Goal: Complete application form: Complete application form

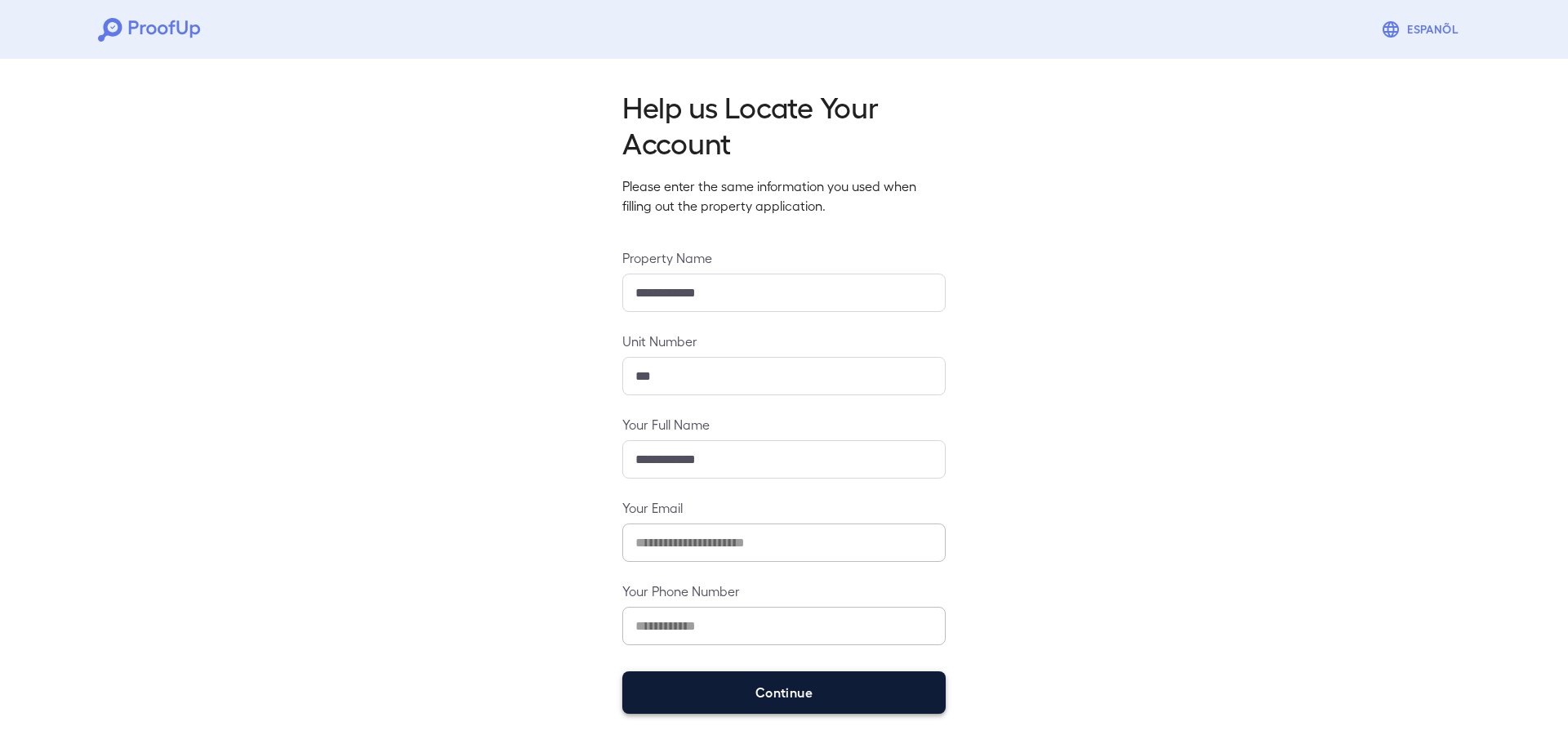
click at [760, 697] on button "Continue" at bounding box center [784, 692] width 324 height 43
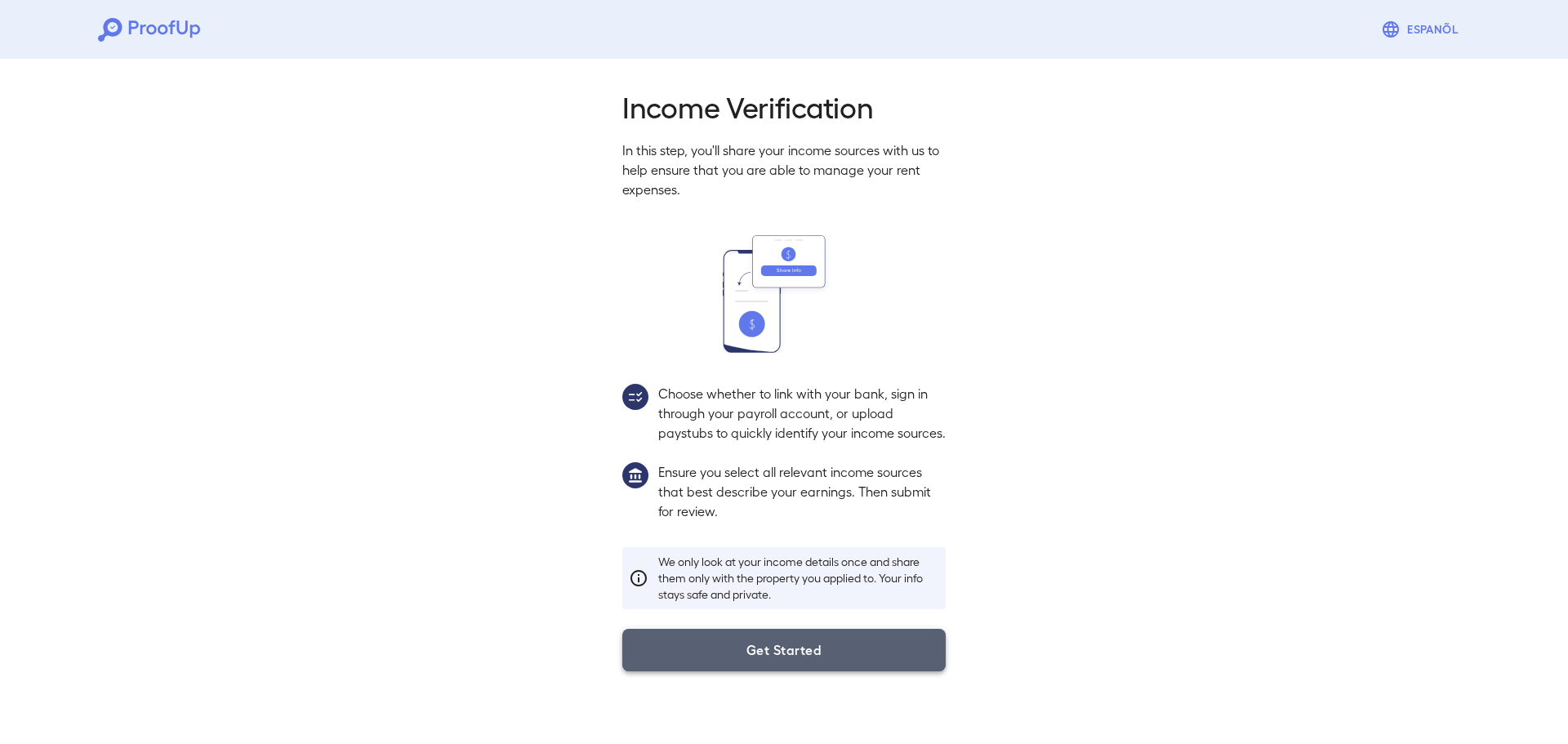
click at [711, 671] on button "Get Started" at bounding box center [784, 650] width 324 height 43
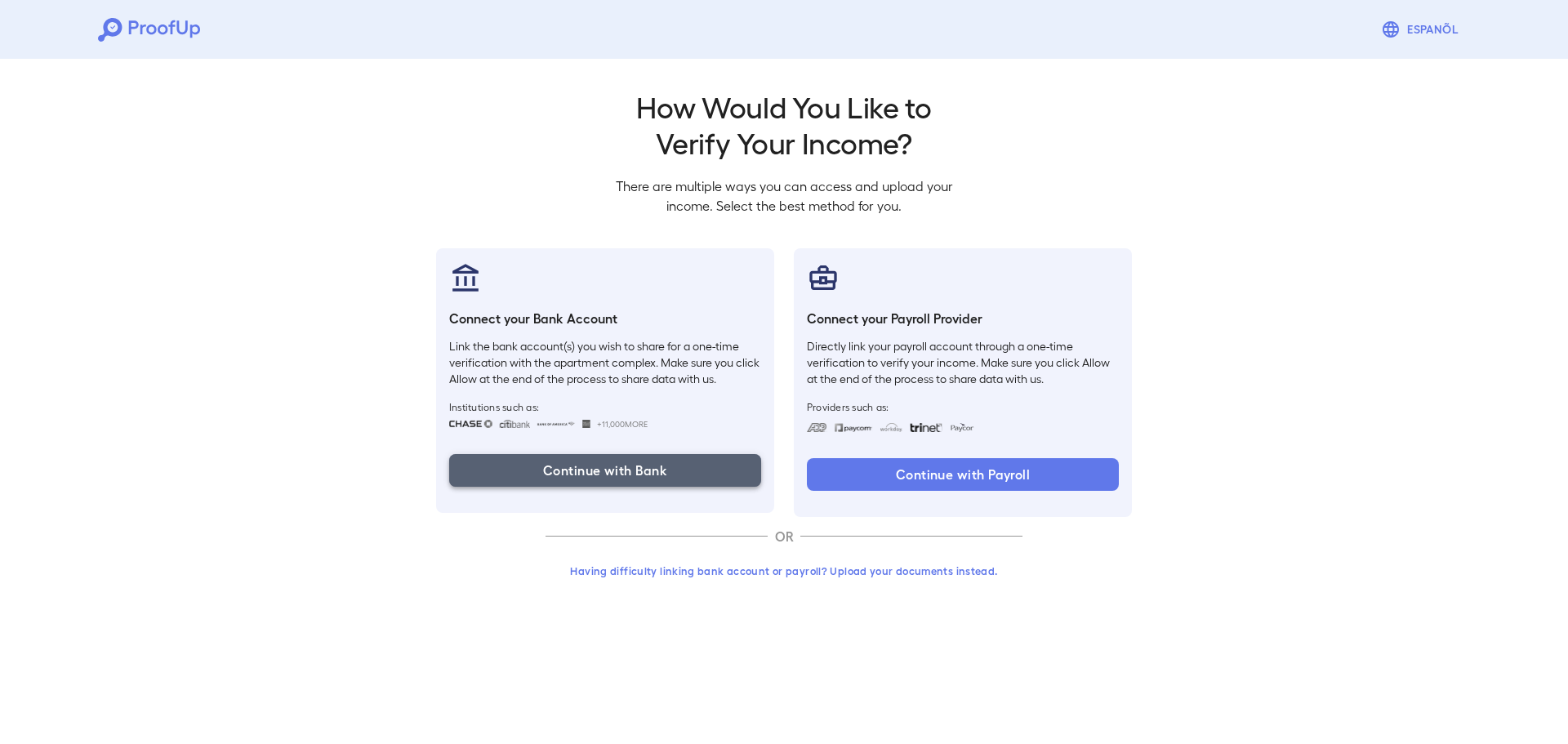
click at [629, 467] on button "Continue with Bank" at bounding box center [605, 470] width 312 height 32
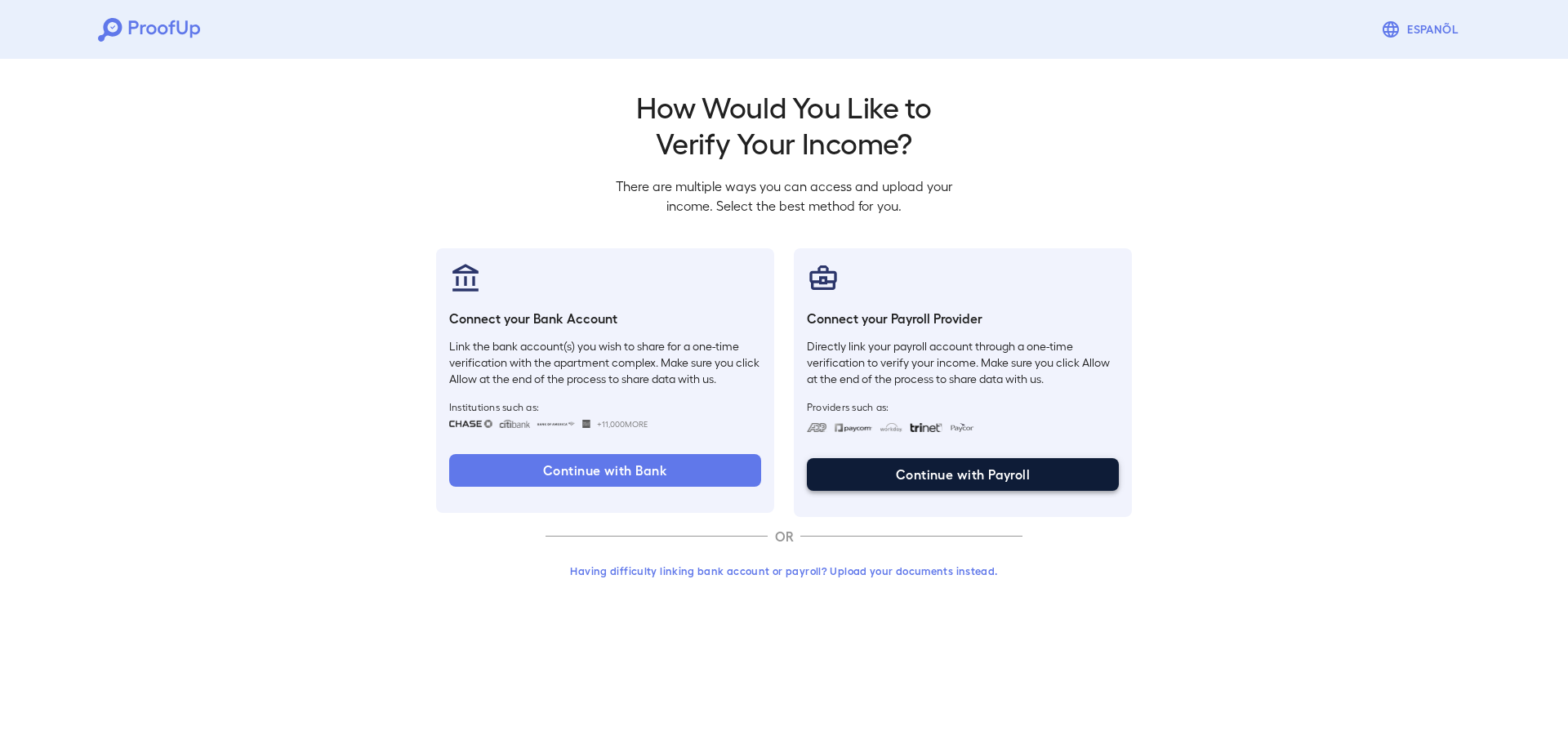
click at [900, 463] on button "Continue with Payroll" at bounding box center [962, 474] width 312 height 32
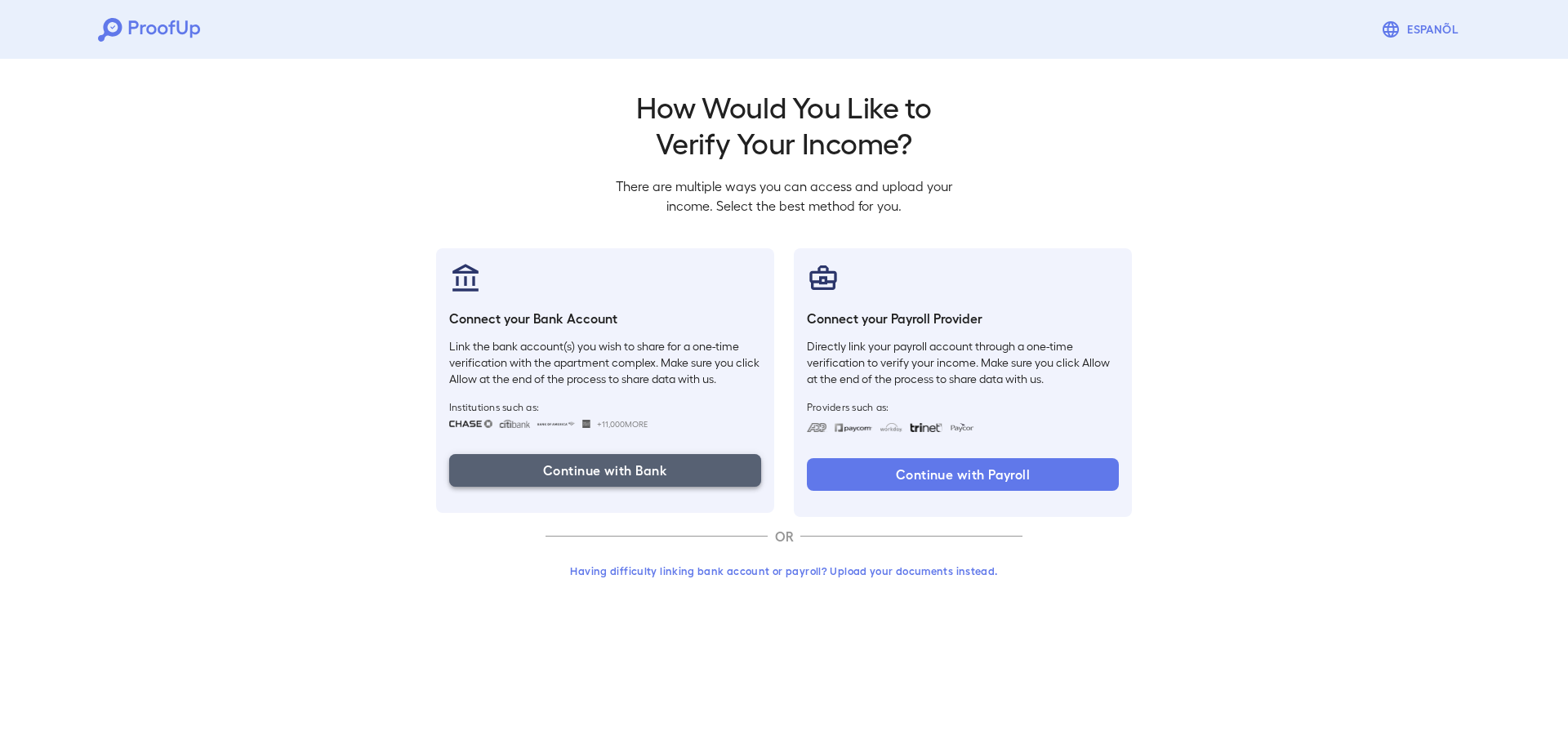
click at [561, 470] on button "Continue with Bank" at bounding box center [605, 470] width 312 height 32
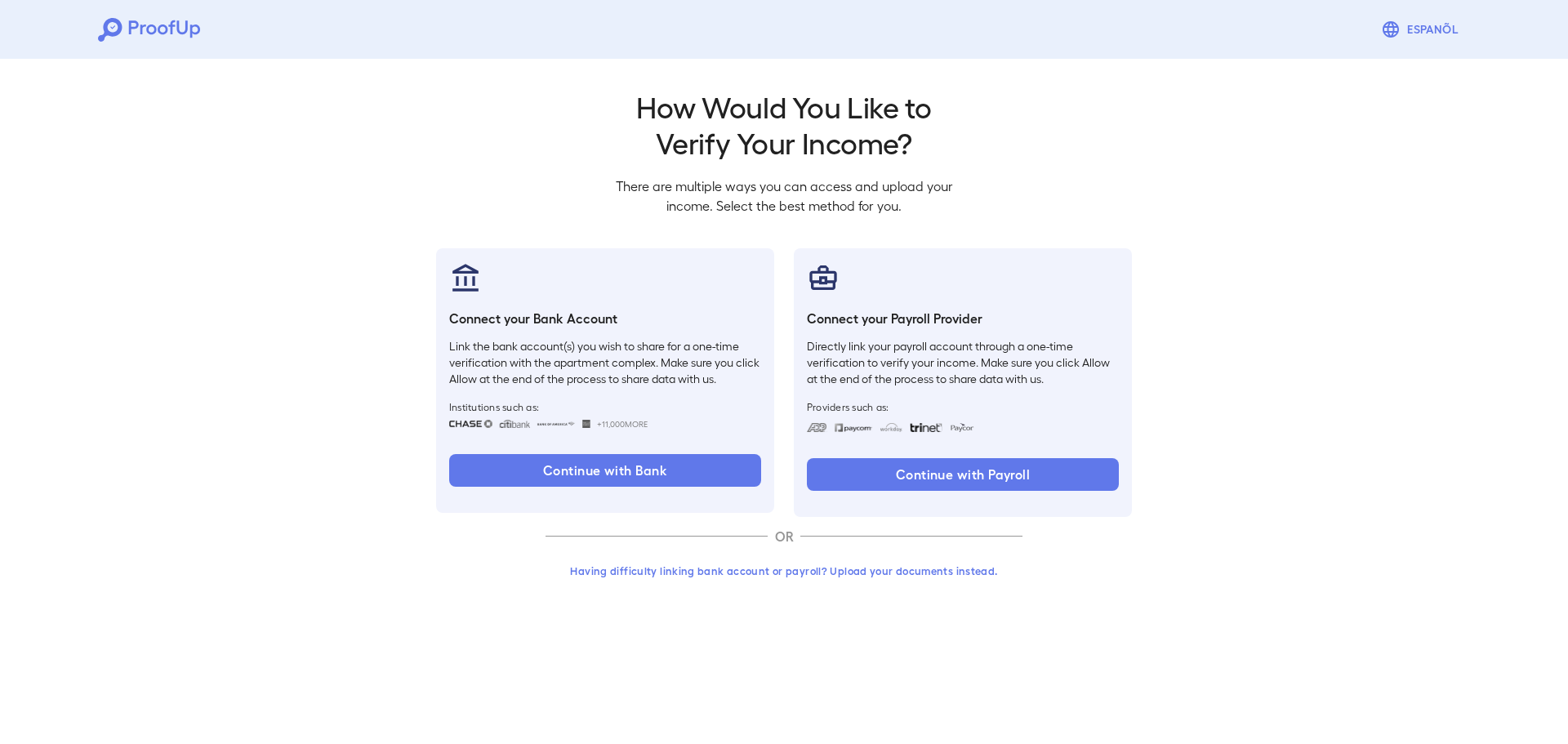
click at [885, 577] on button "Having difficulty linking bank account or payroll? Upload your documents instea…" at bounding box center [783, 571] width 477 height 30
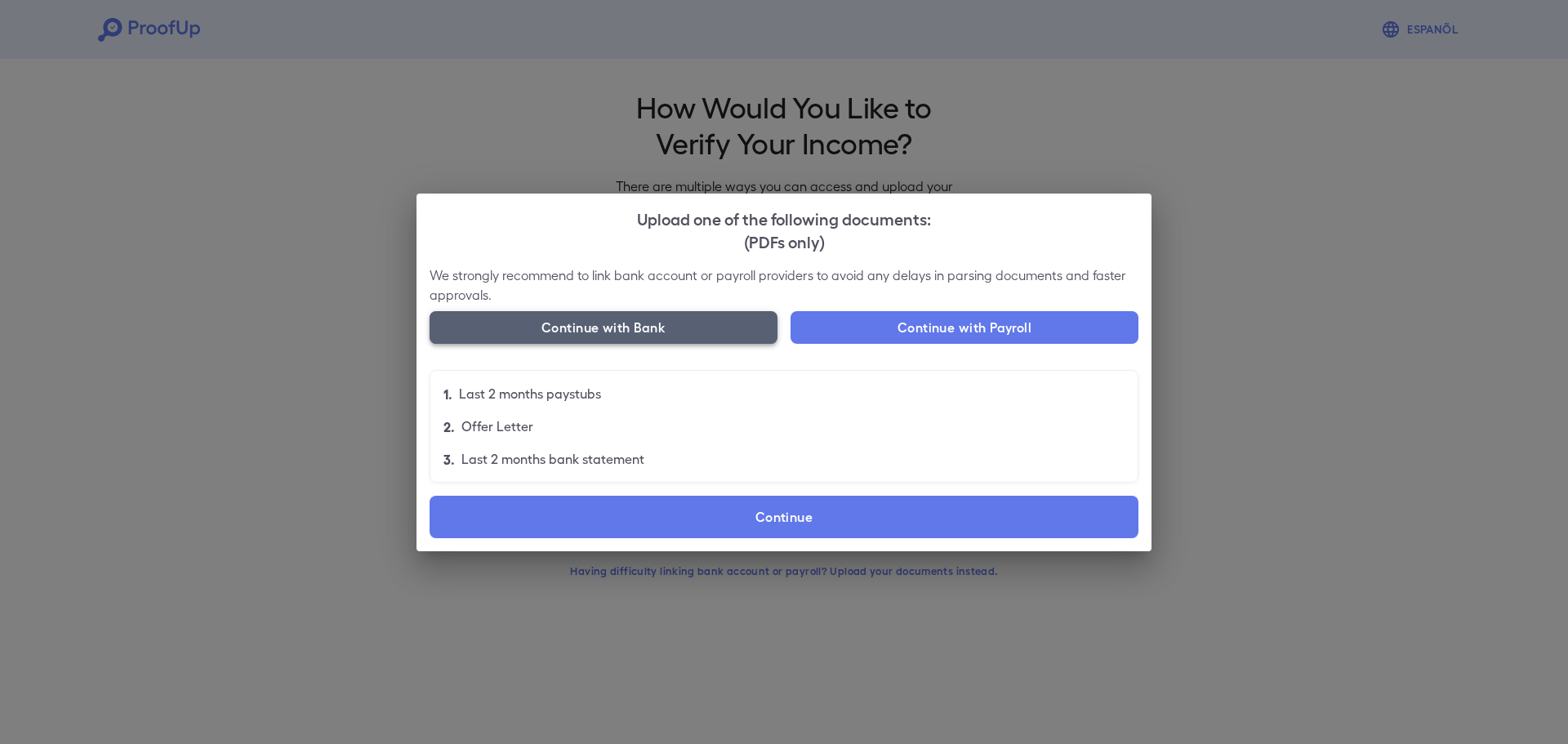
click at [683, 331] on button "Continue with Bank" at bounding box center [604, 327] width 348 height 32
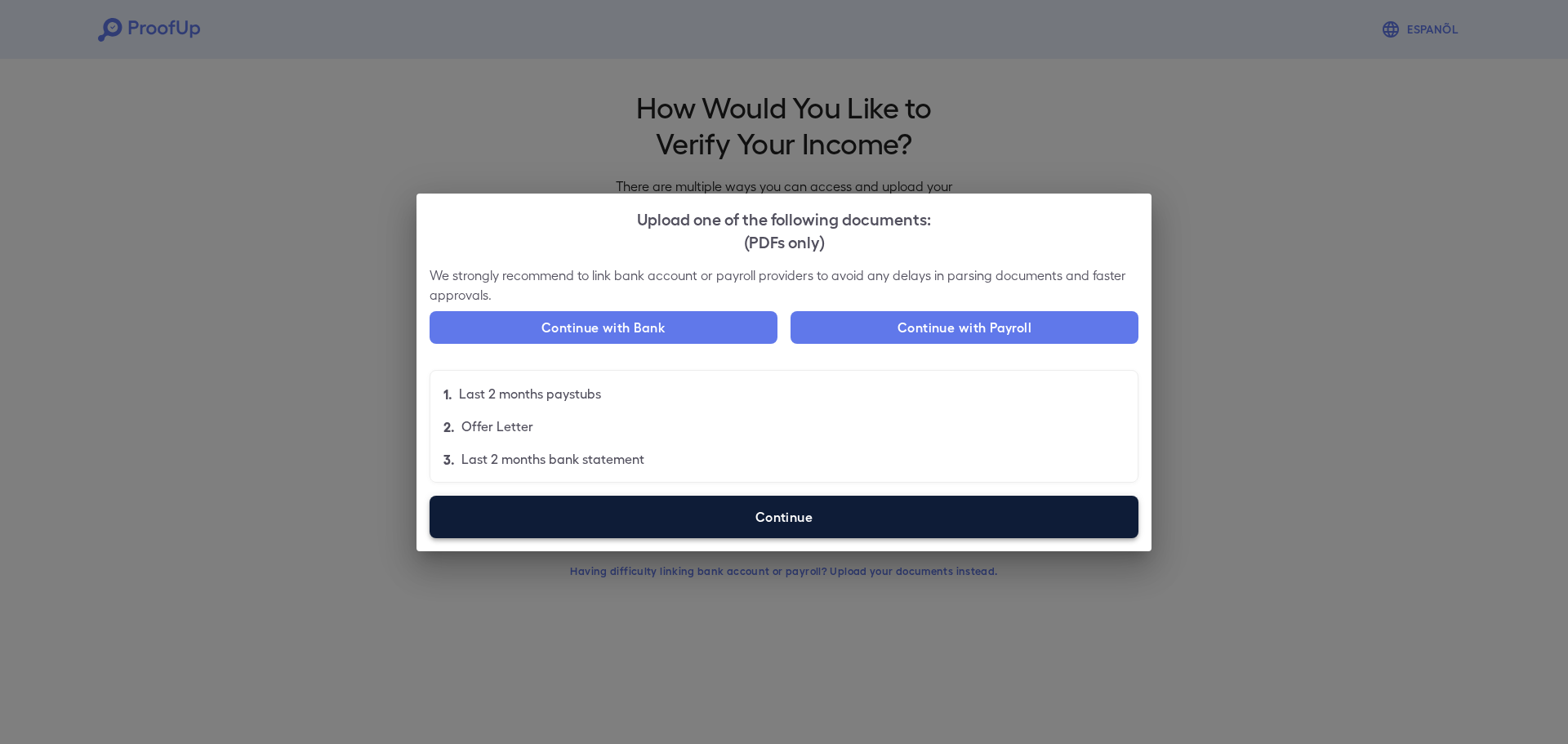
click at [840, 516] on label "Continue" at bounding box center [784, 516] width 709 height 43
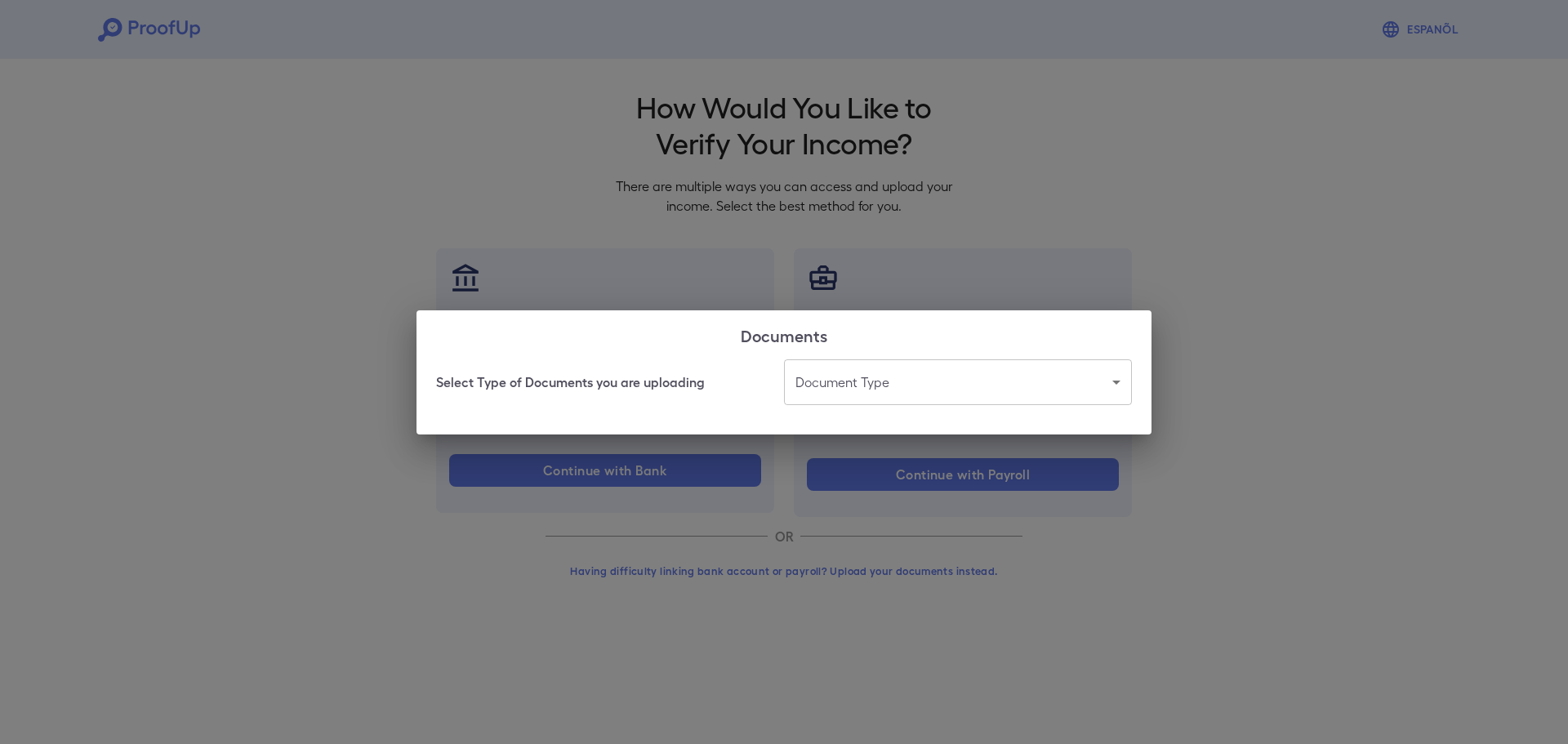
click at [922, 377] on body "Espanõl Go back How Would You Like to Verify Your Income? There are multiple wa…" at bounding box center [784, 312] width 1568 height 624
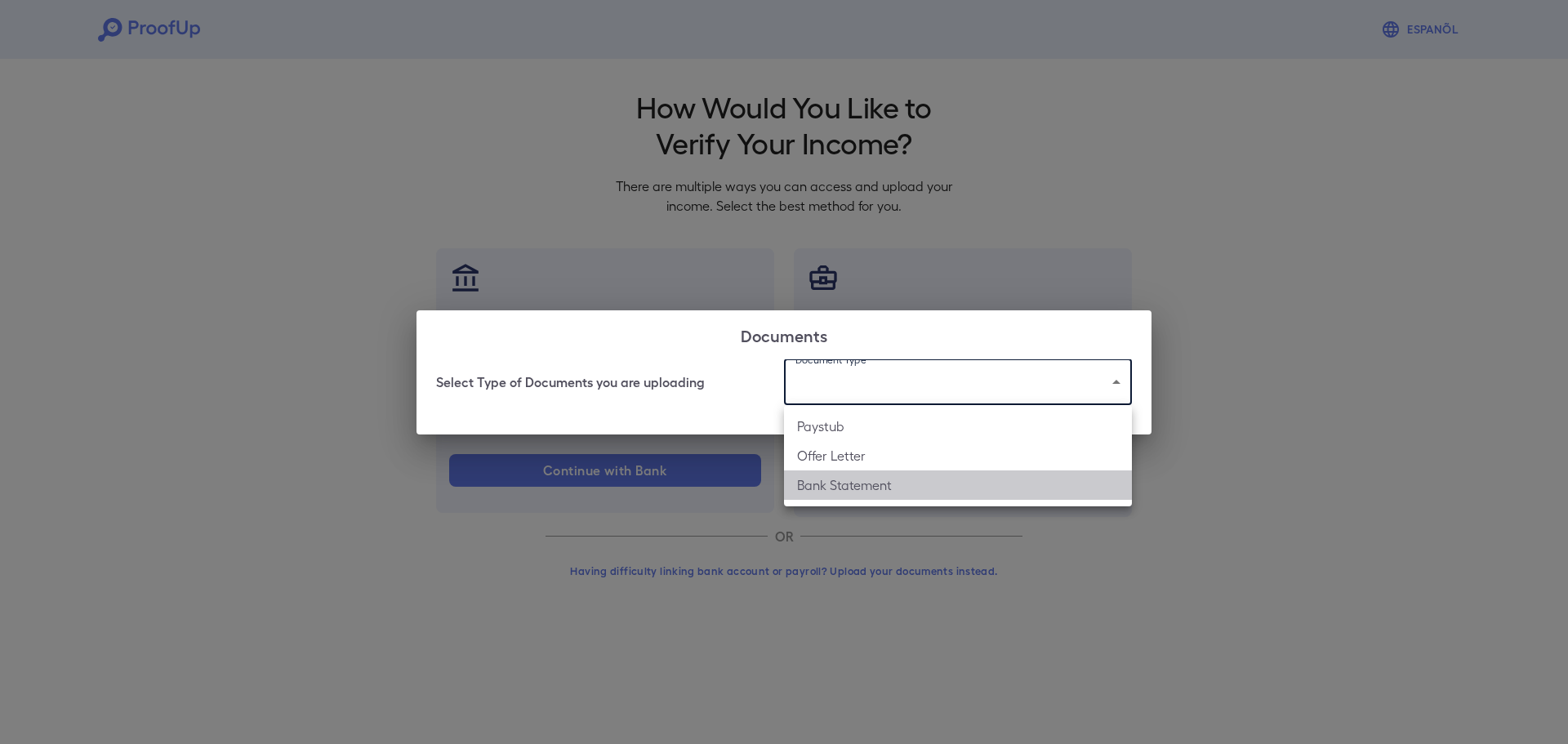
click at [863, 480] on li "Bank Statement" at bounding box center [958, 486] width 348 height 30
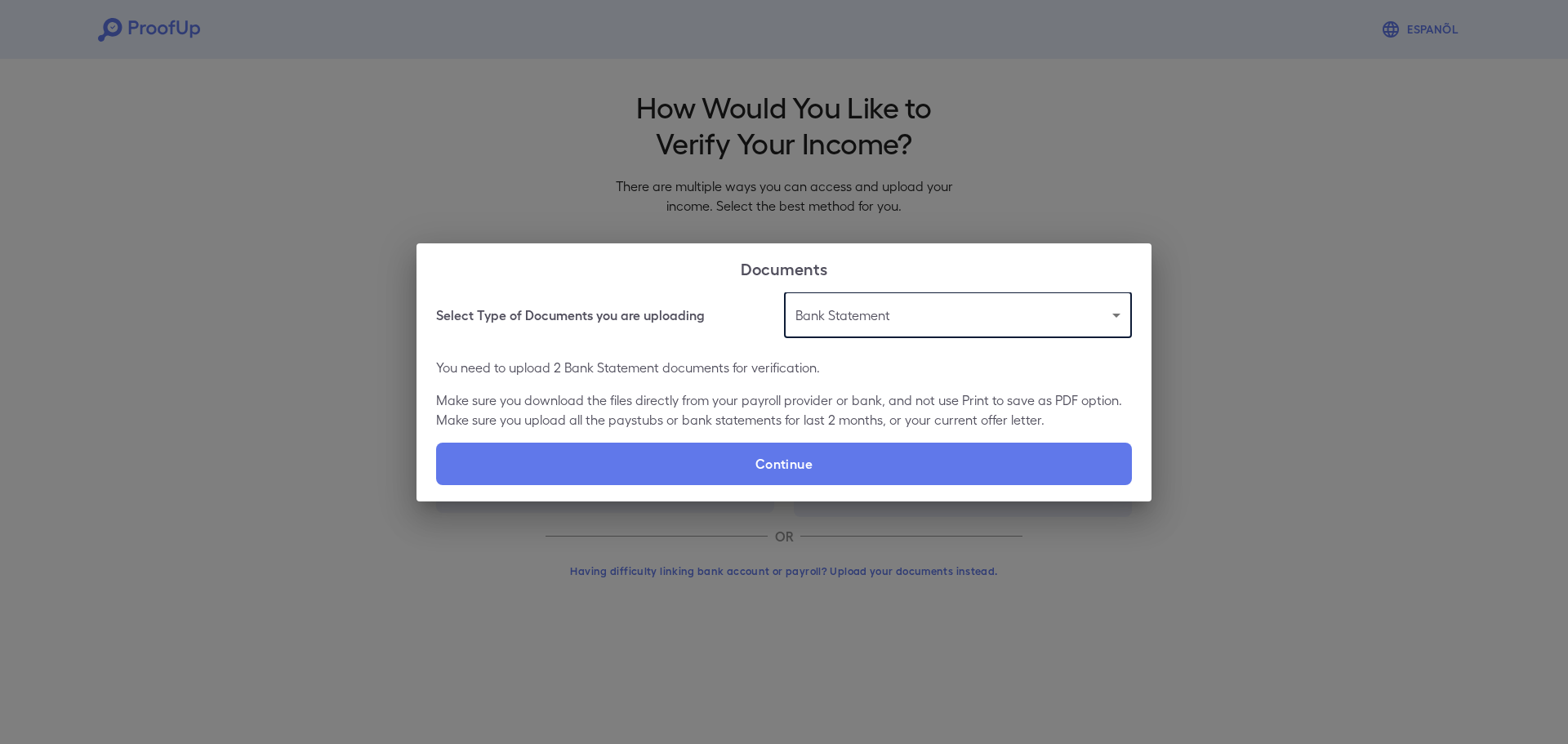
click at [1005, 323] on body "**********" at bounding box center [784, 312] width 1568 height 624
click at [975, 360] on li "Paystub" at bounding box center [958, 360] width 348 height 30
type input "*******"
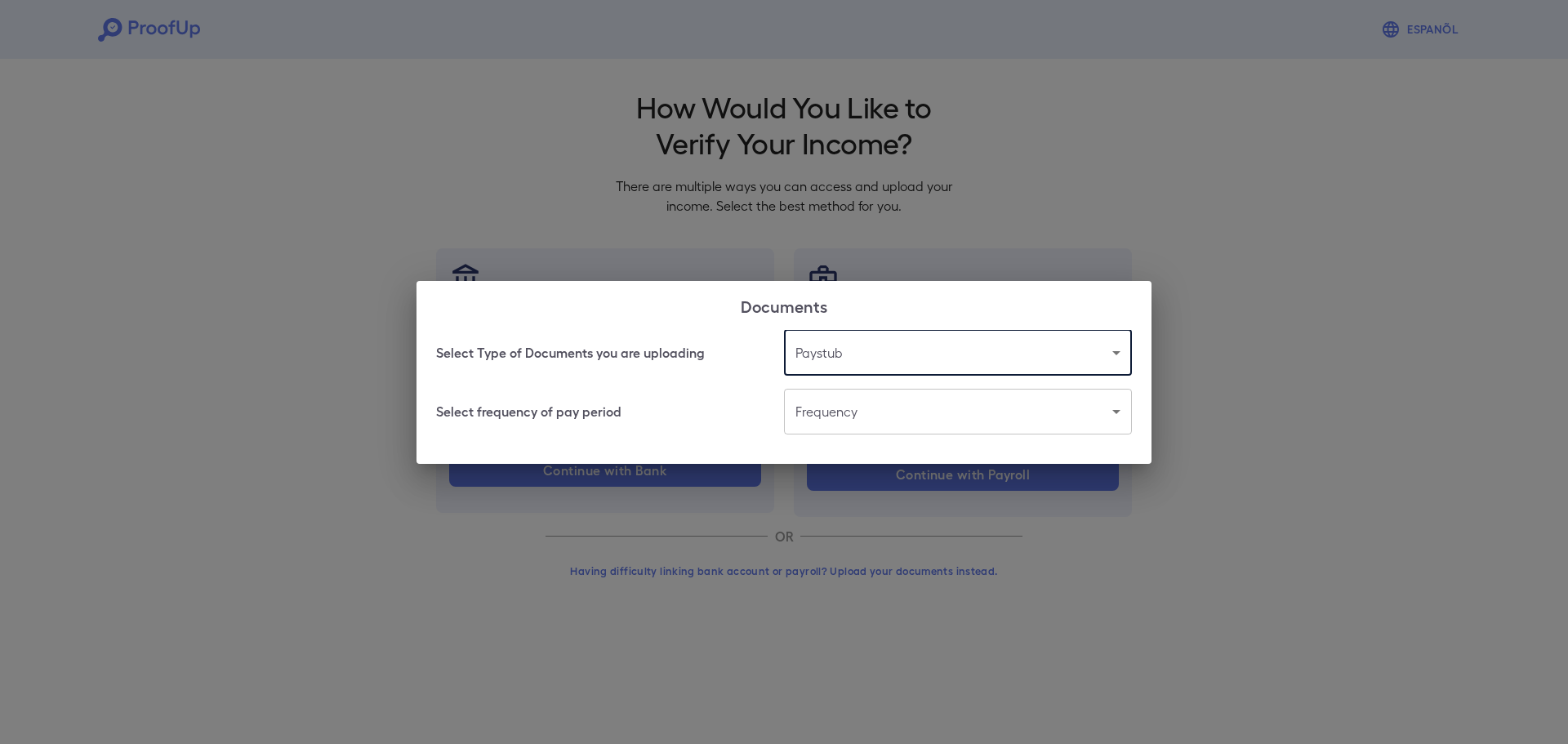
click at [942, 414] on body "Espanõl Go back How Would You Like to Verify Your Income? There are multiple wa…" at bounding box center [784, 312] width 1568 height 624
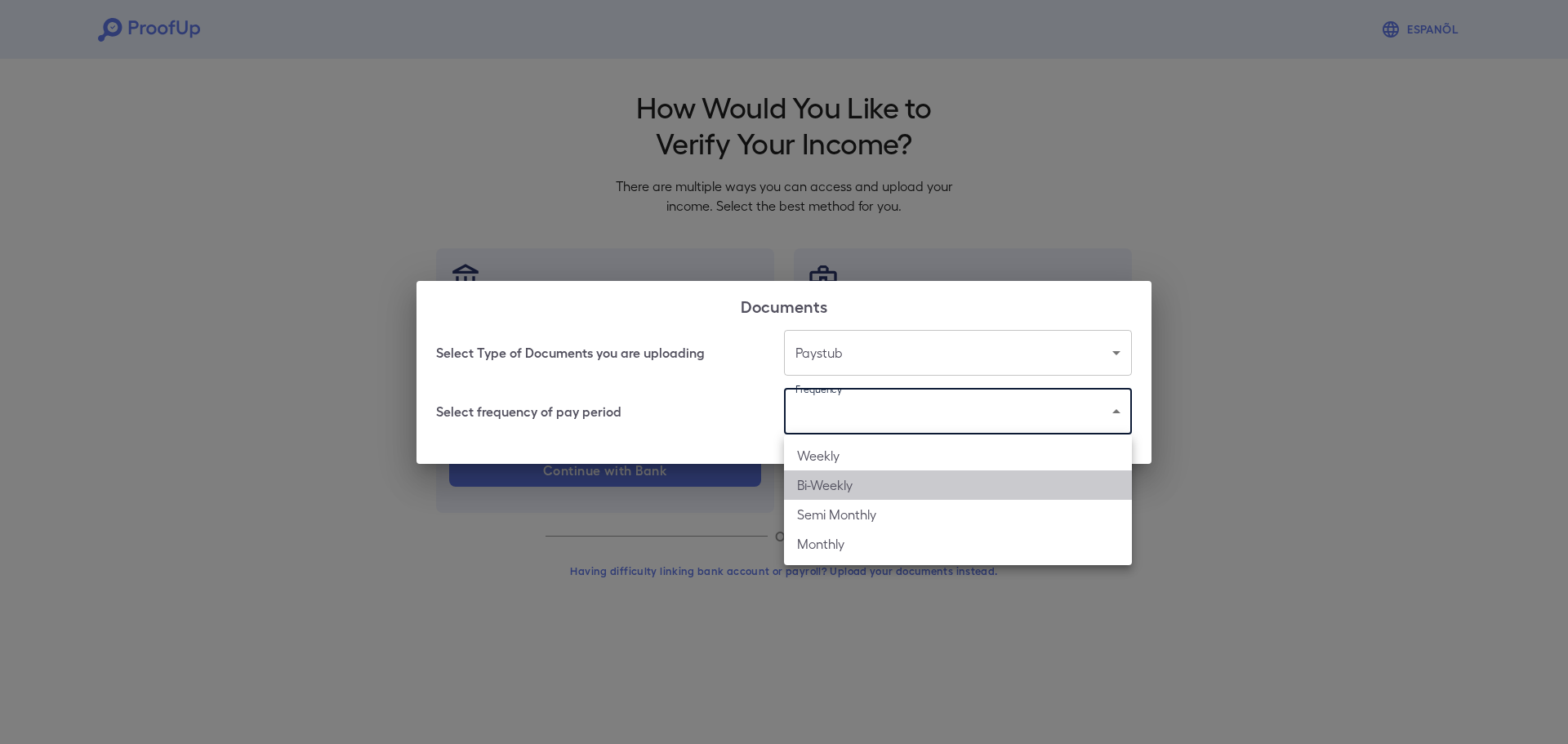
click at [895, 484] on li "Bi-Weekly" at bounding box center [958, 486] width 348 height 30
type input "*********"
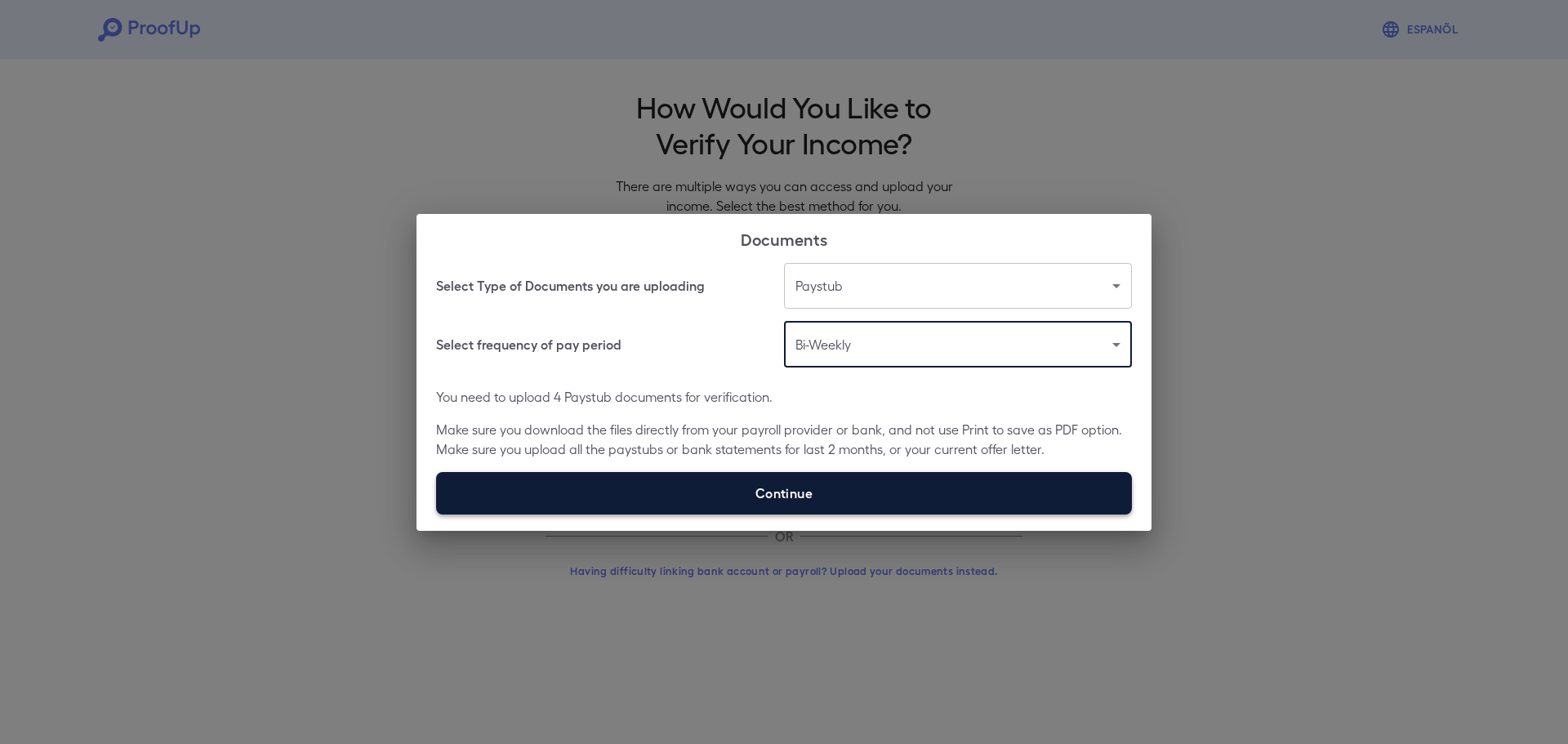
click at [977, 488] on label "Continue" at bounding box center [783, 493] width 696 height 43
click at [437, 514] on input "Continue" at bounding box center [436, 514] width 1 height 1
click at [683, 493] on label "Continue" at bounding box center [783, 493] width 696 height 43
click at [437, 514] on input "Continue" at bounding box center [436, 514] width 1 height 1
click at [822, 482] on label "Continue" at bounding box center [783, 493] width 696 height 43
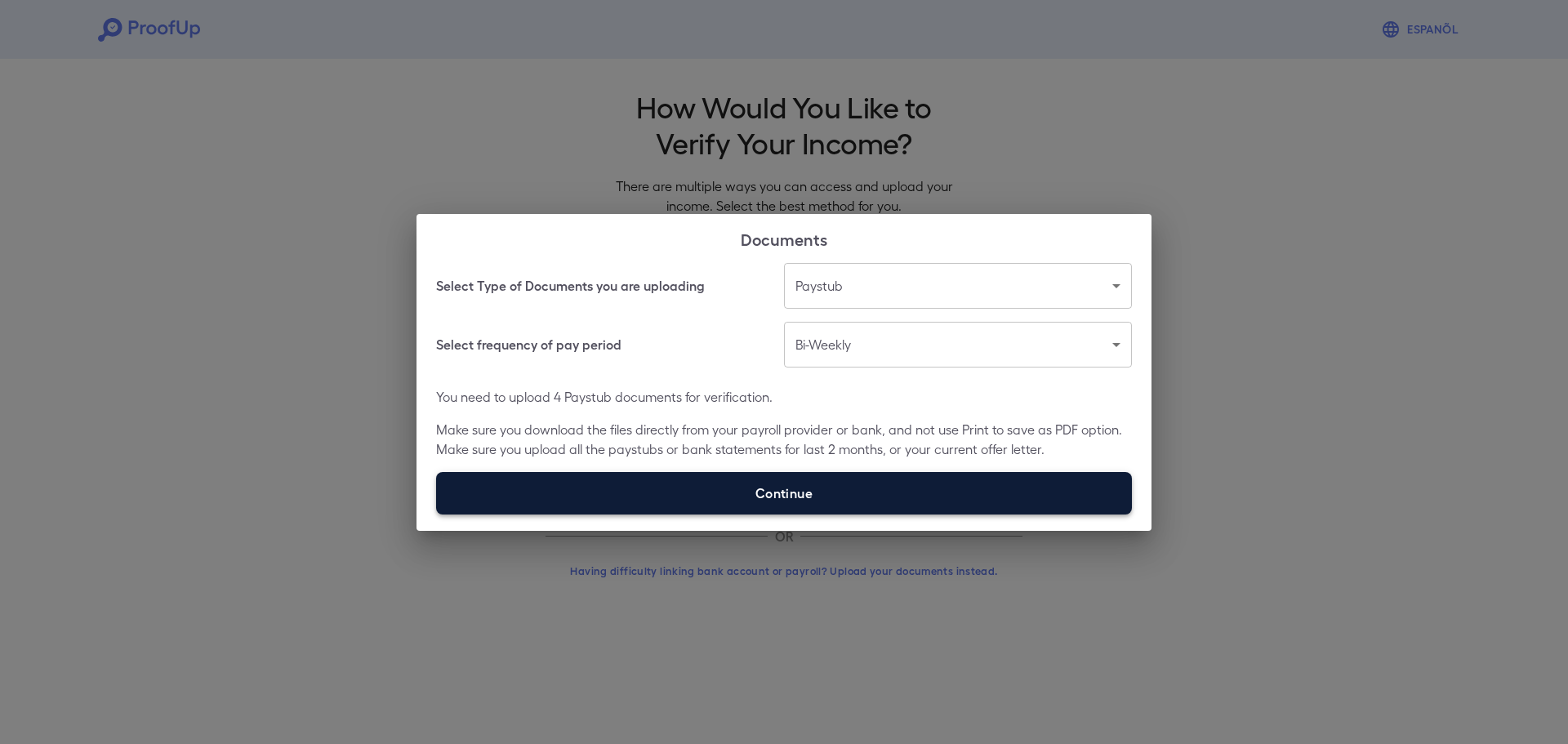
click at [437, 514] on input "Continue" at bounding box center [436, 514] width 1 height 1
type input "**********"
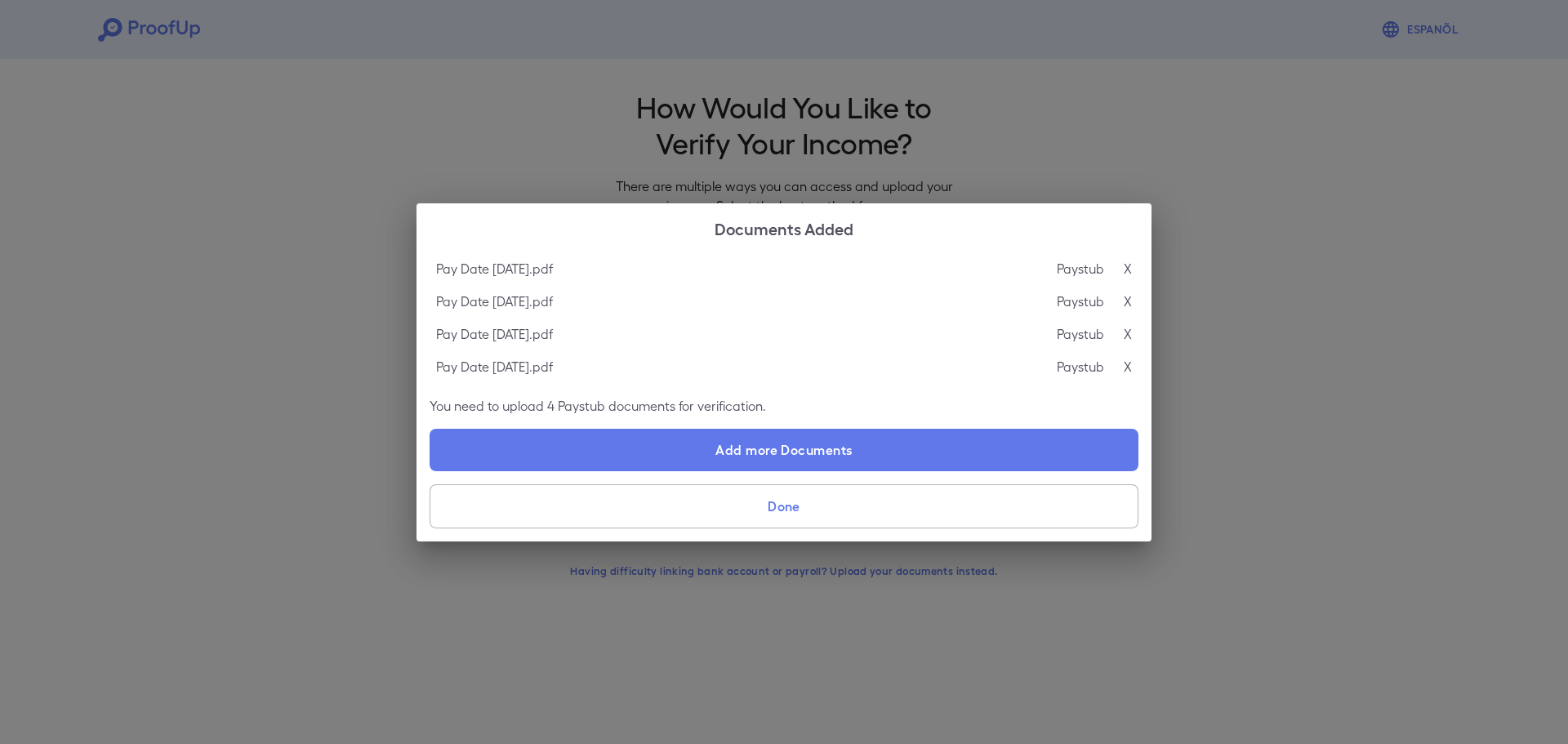
click at [928, 513] on button "Done" at bounding box center [784, 506] width 709 height 44
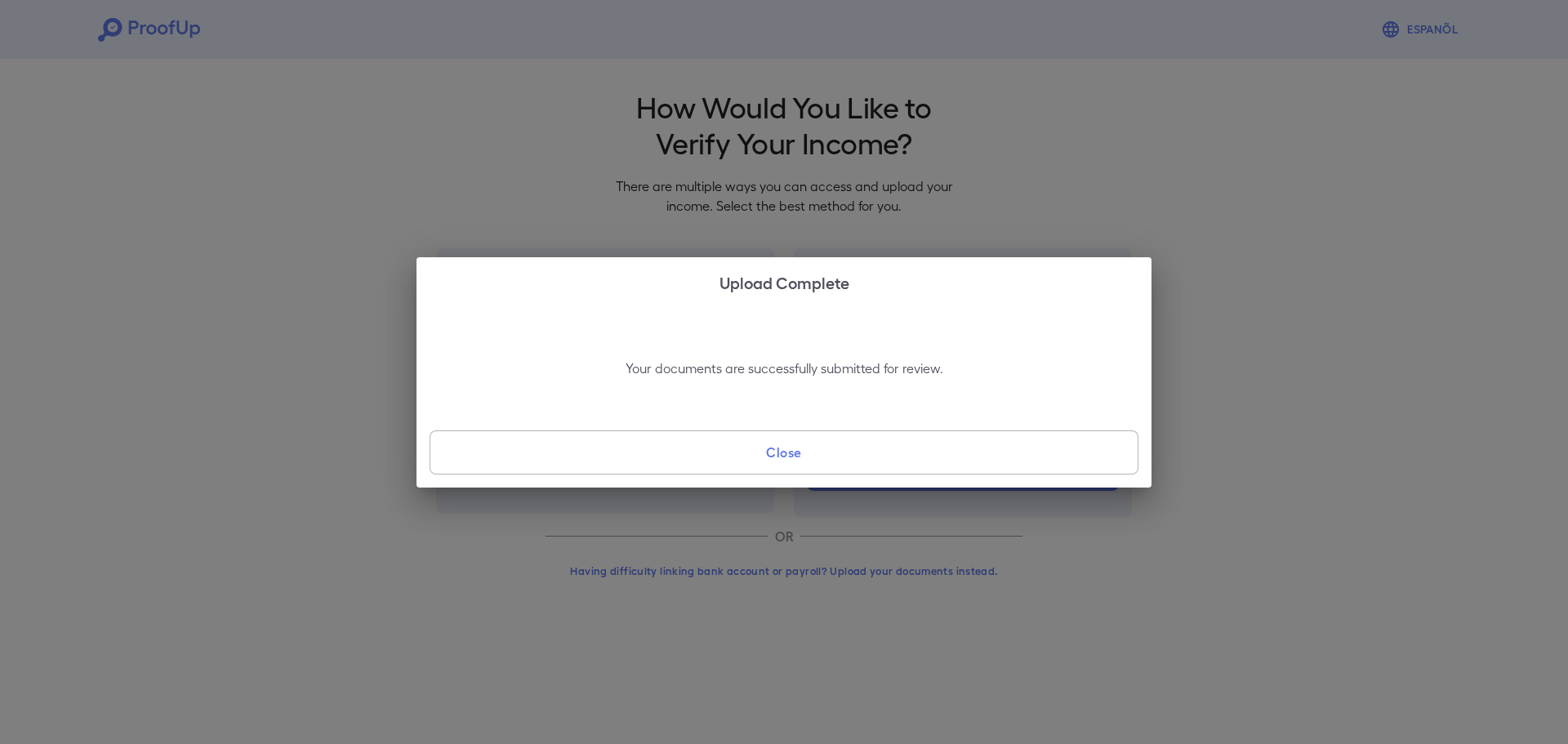
click at [1076, 460] on button "Close" at bounding box center [784, 453] width 709 height 44
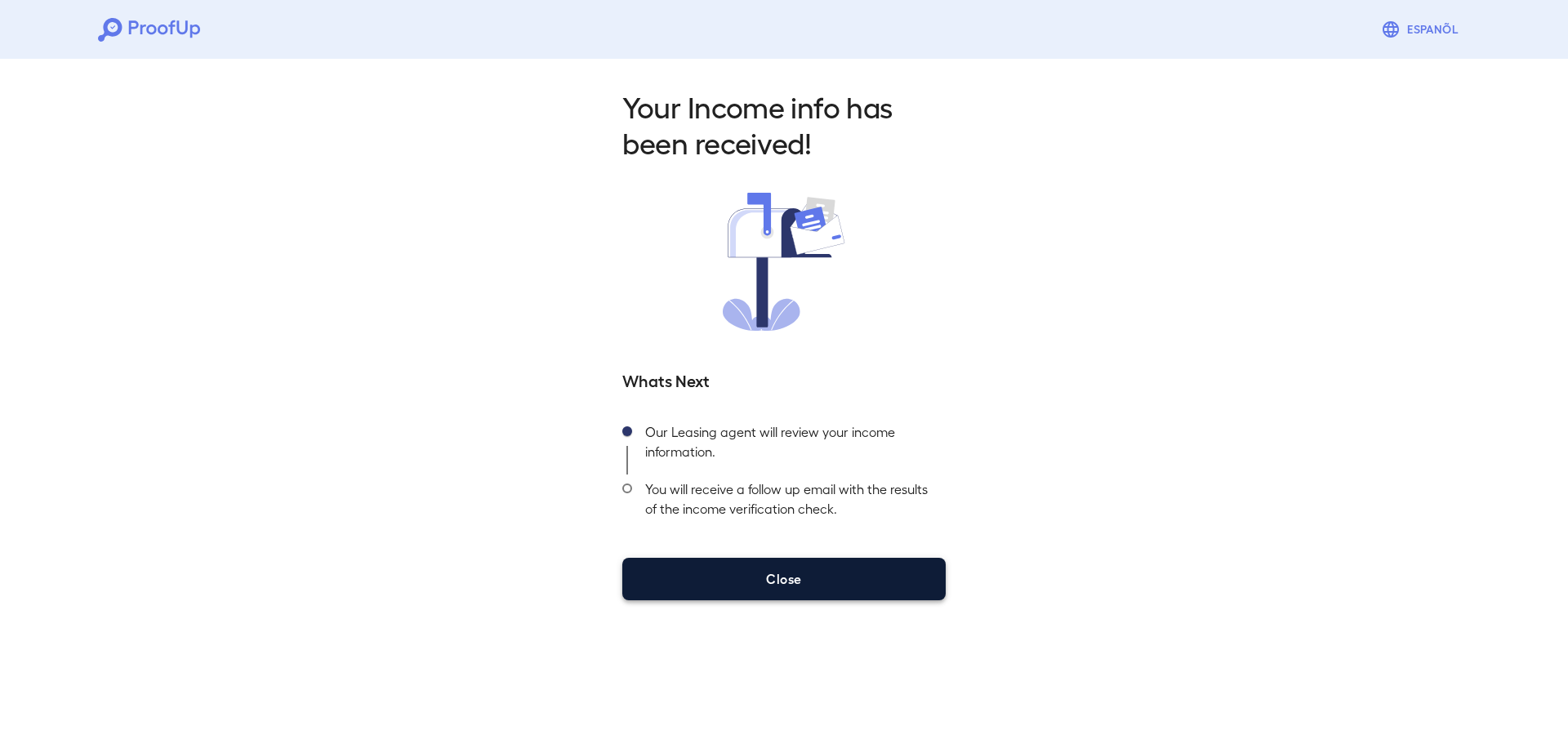
click at [883, 565] on button "Close" at bounding box center [784, 579] width 324 height 43
click at [781, 568] on button "Close" at bounding box center [784, 579] width 324 height 43
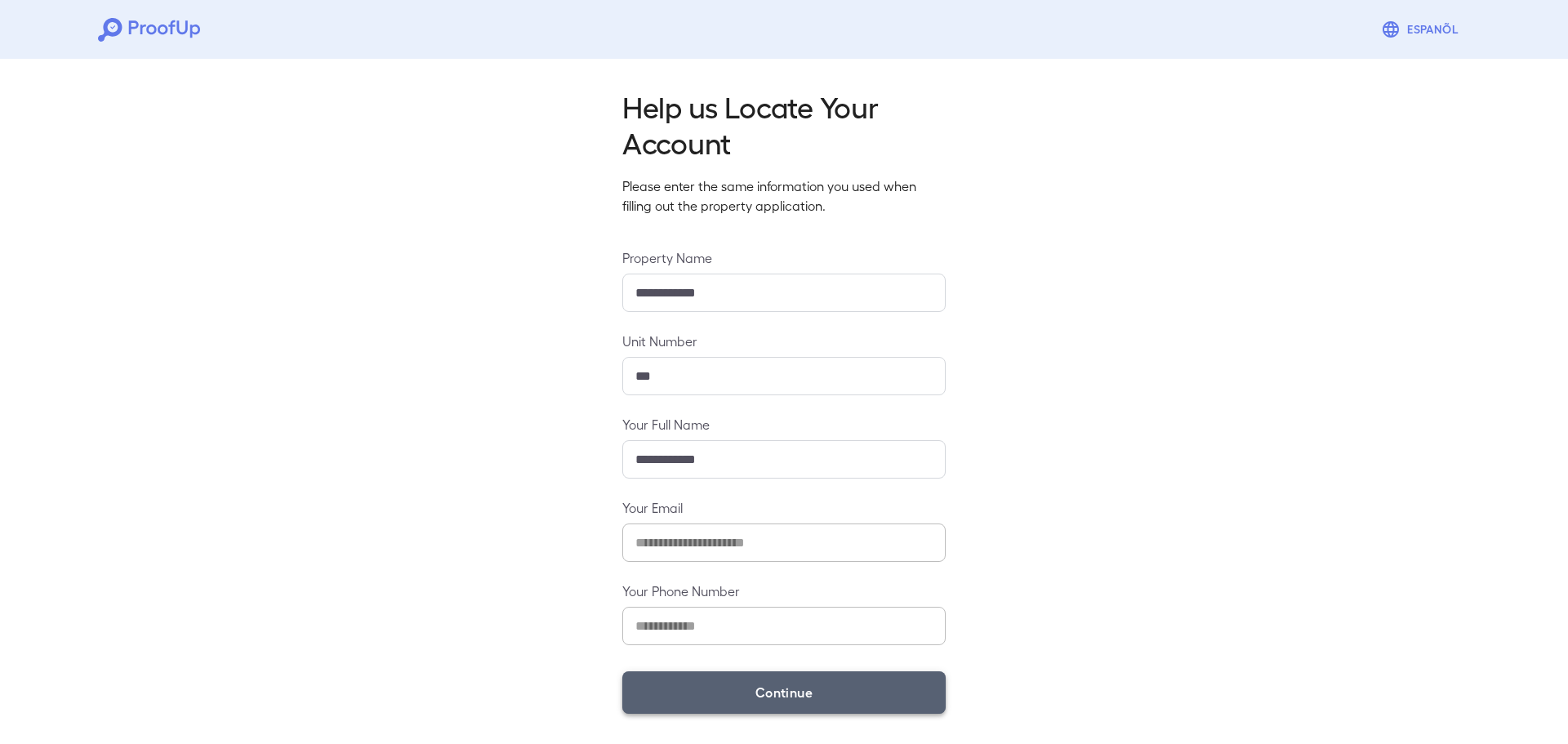
click at [874, 689] on button "Continue" at bounding box center [784, 692] width 324 height 43
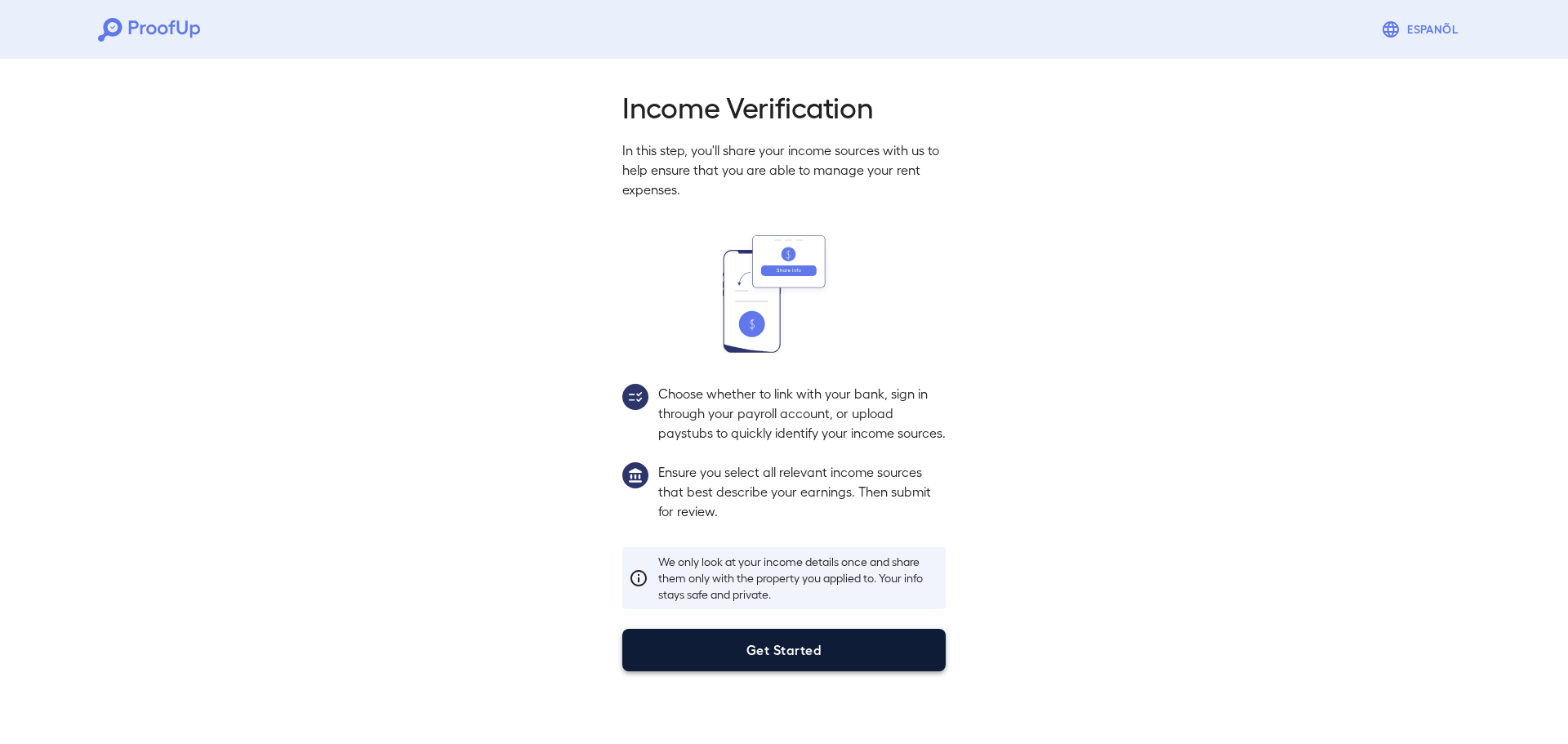
drag, startPoint x: 889, startPoint y: 676, endPoint x: 905, endPoint y: 660, distance: 22.6
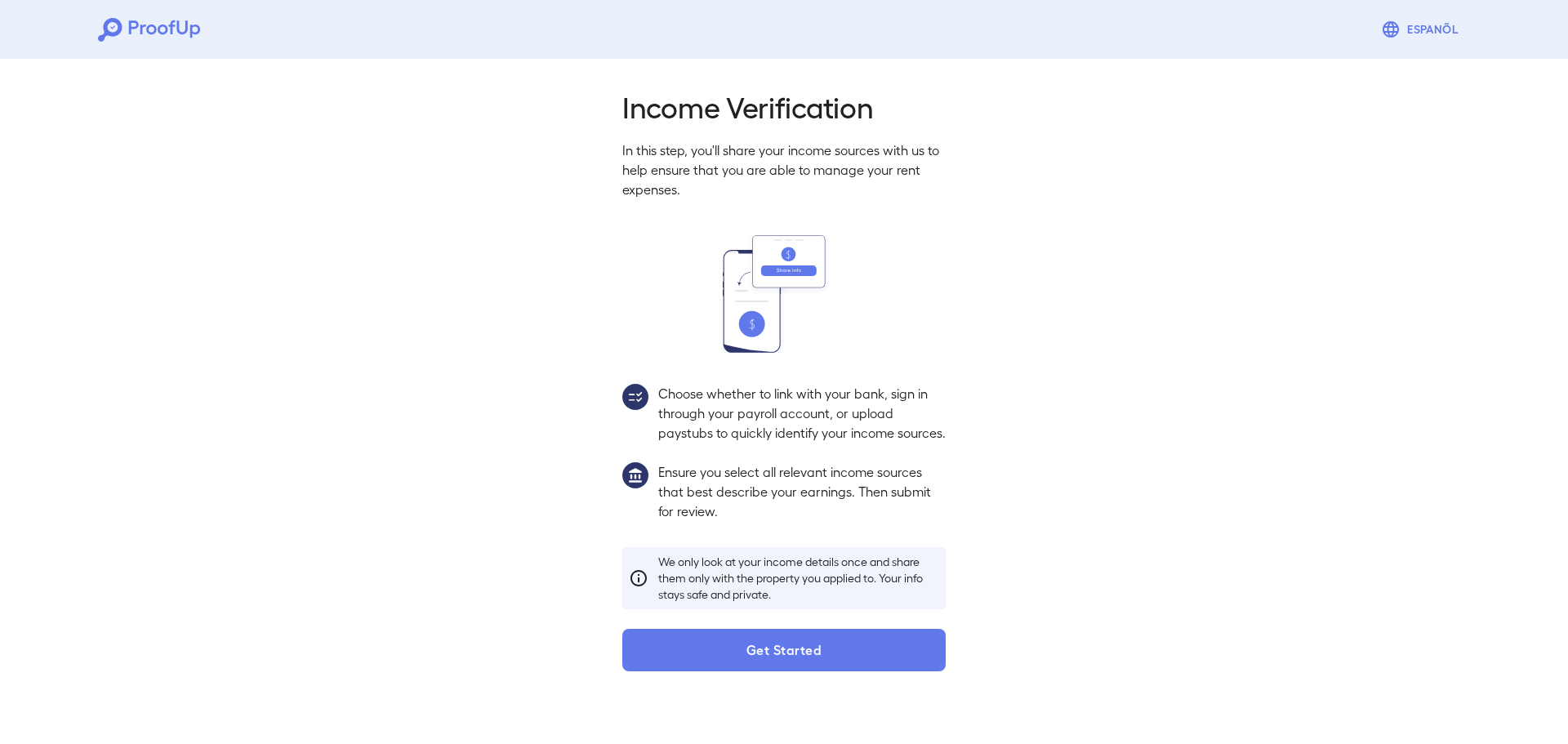
click at [891, 671] on button "Get Started" at bounding box center [784, 650] width 324 height 43
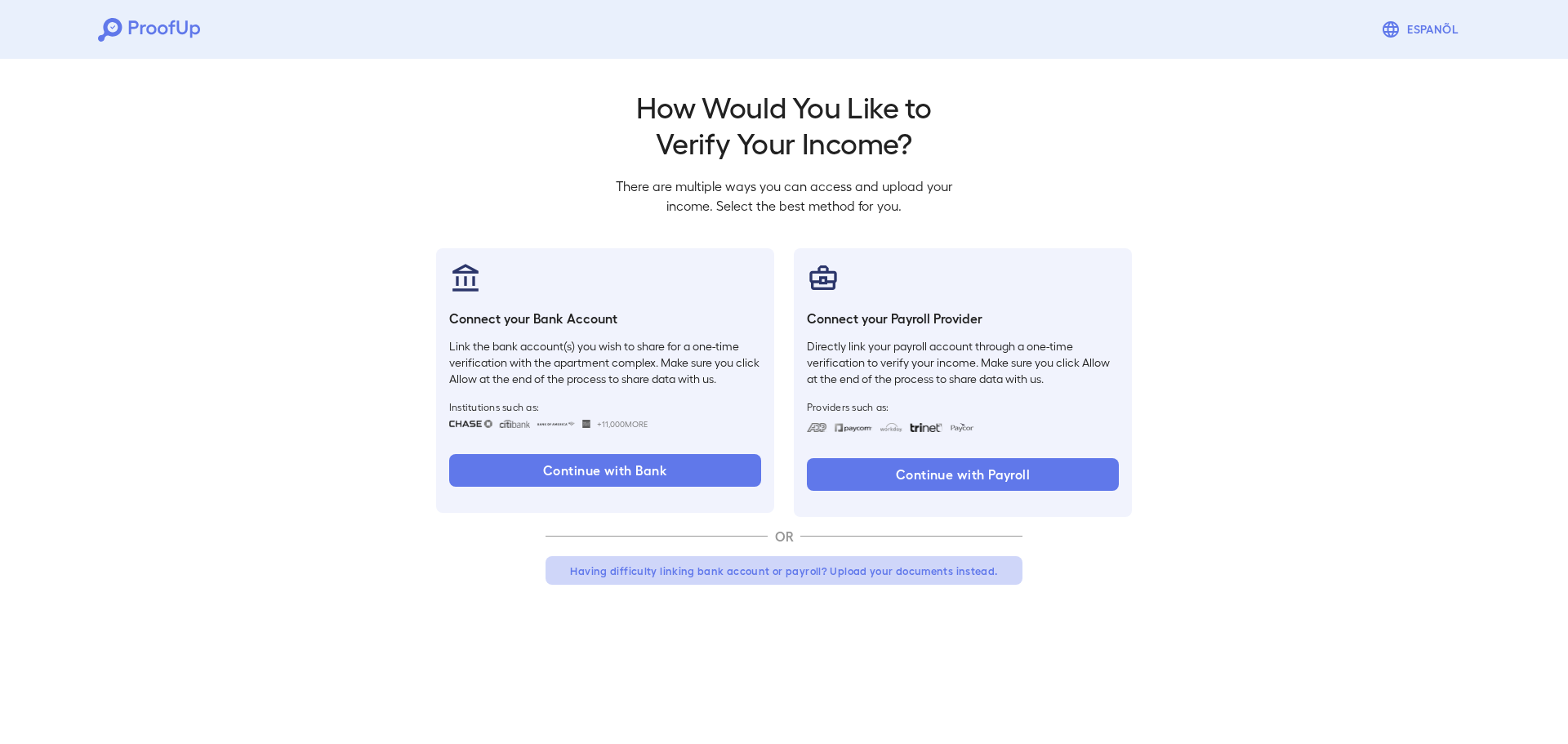
click at [852, 568] on button "Having difficulty linking bank account or payroll? Upload your documents instea…" at bounding box center [783, 571] width 477 height 30
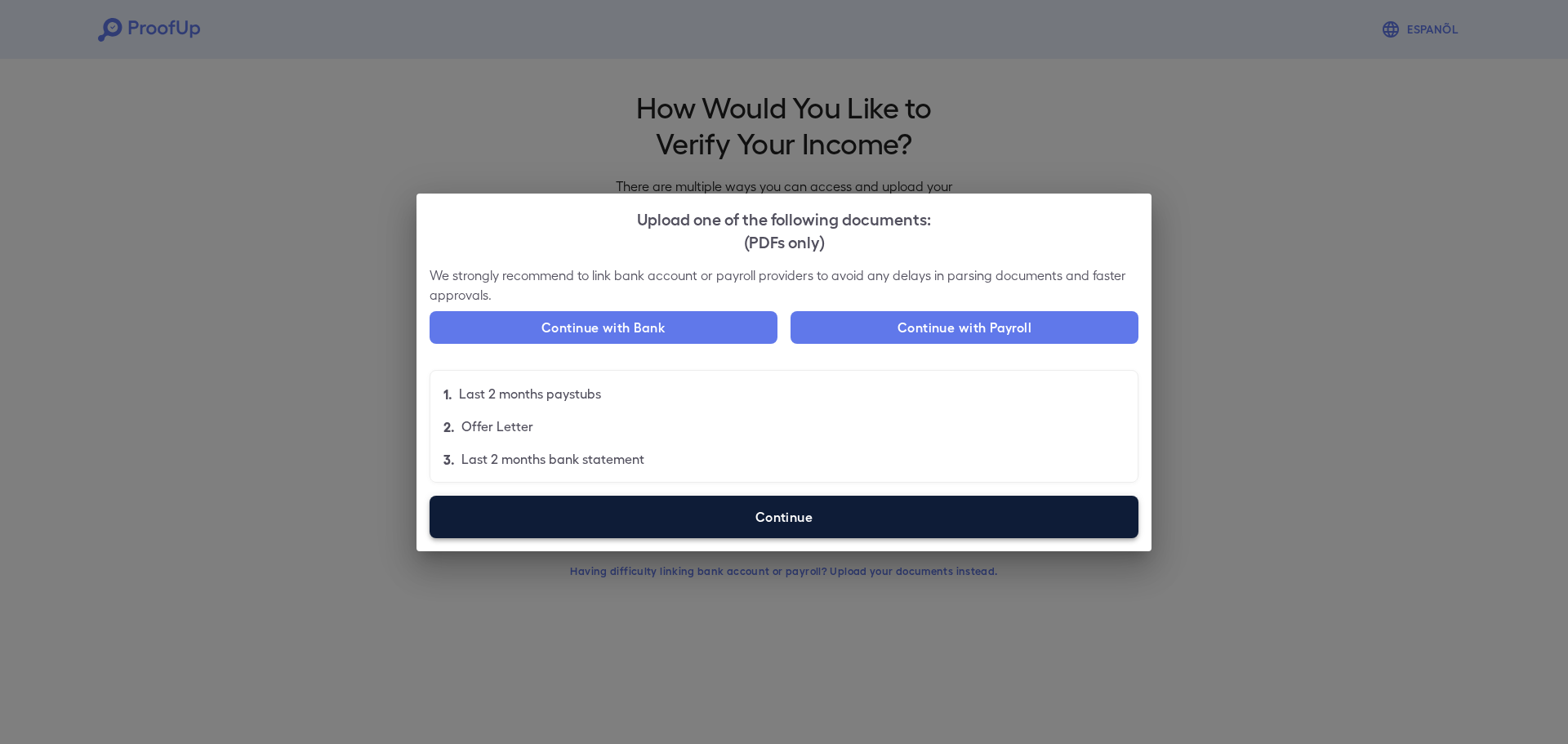
click at [724, 515] on label "Continue" at bounding box center [784, 516] width 709 height 43
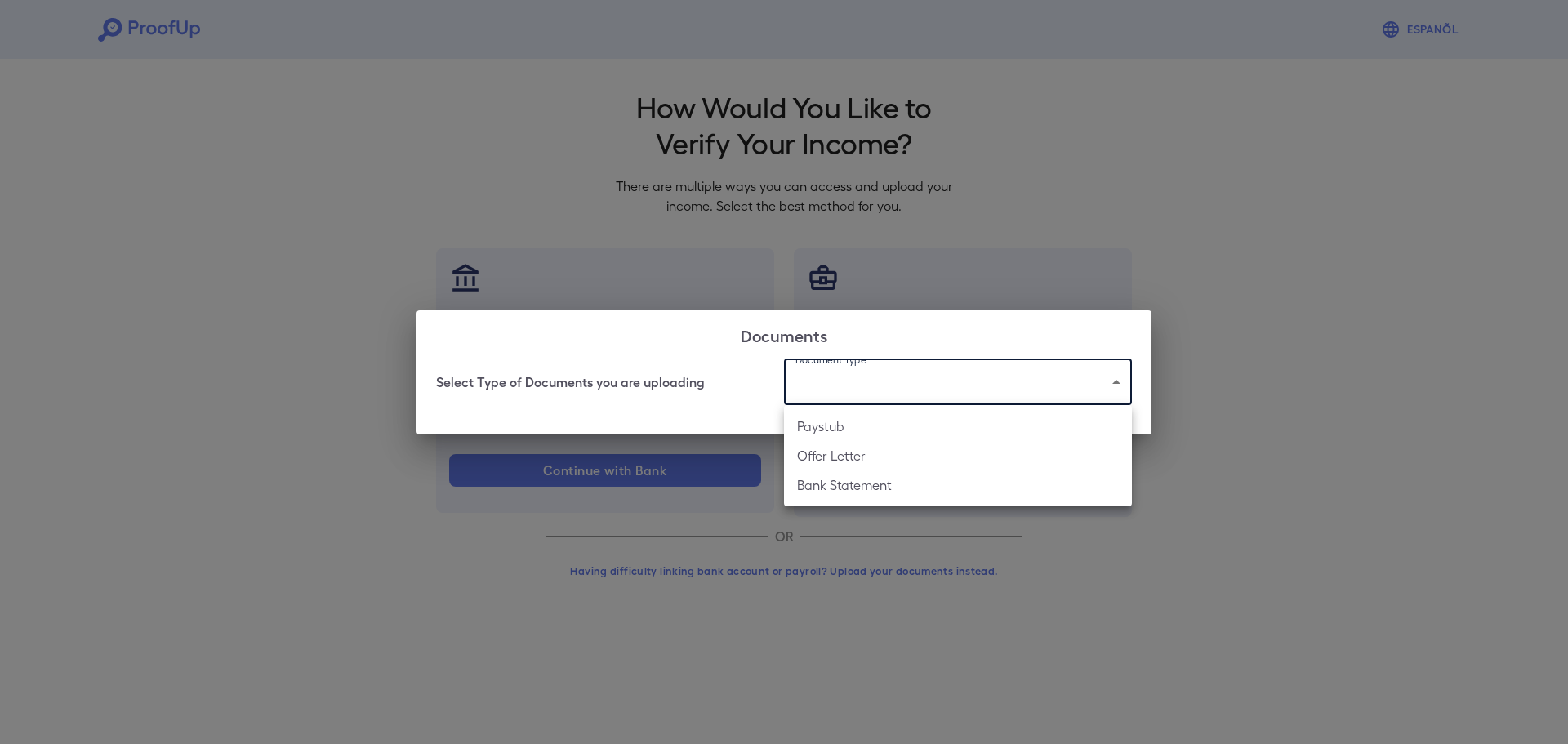
click at [899, 383] on body "Espanõl Go back How Would You Like to Verify Your Income? There are multiple wa…" at bounding box center [784, 312] width 1568 height 624
click at [929, 488] on li "Bank Statement" at bounding box center [958, 486] width 348 height 30
type input "**********"
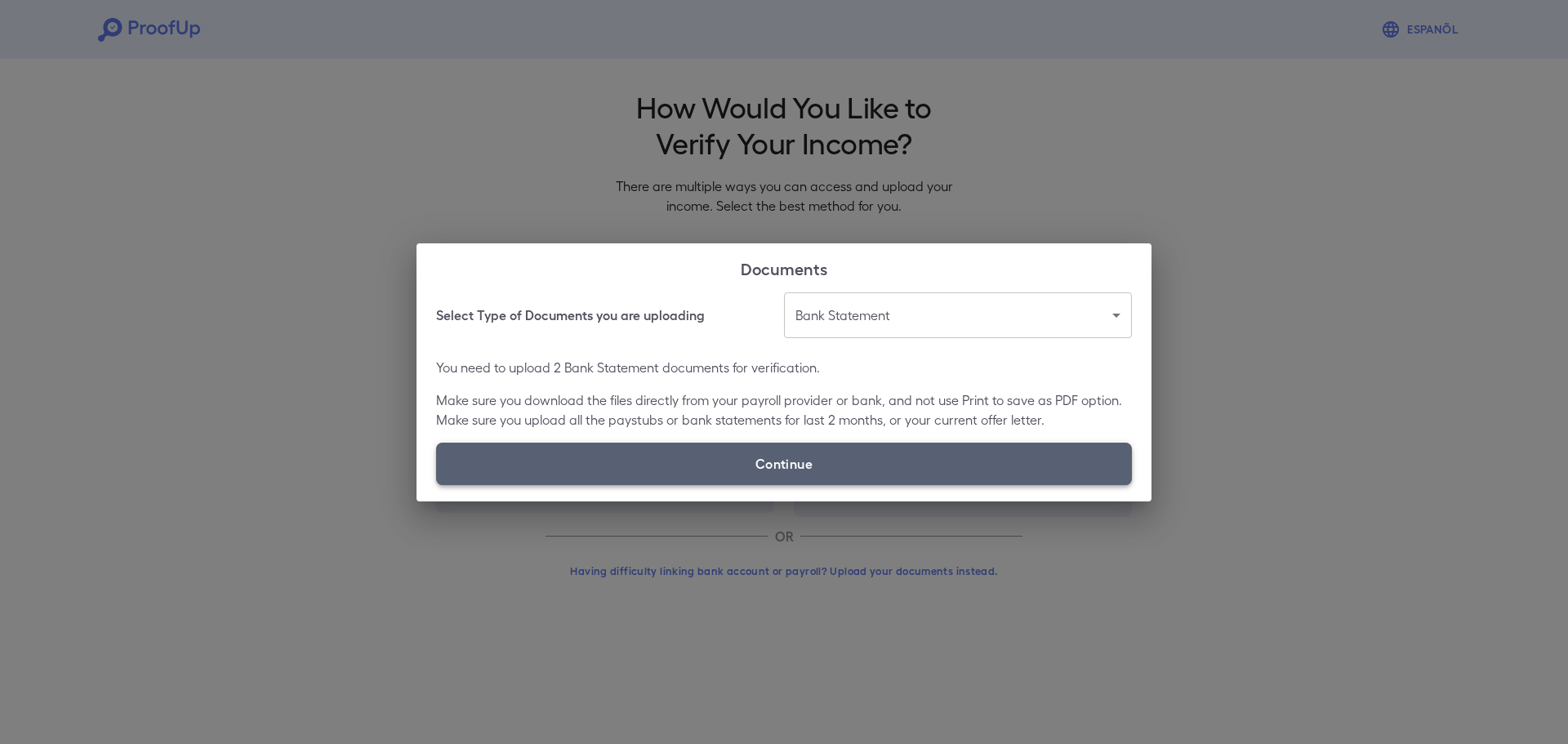
click at [916, 471] on label "Continue" at bounding box center [783, 464] width 696 height 43
click at [437, 484] on input "Continue" at bounding box center [436, 484] width 1 height 1
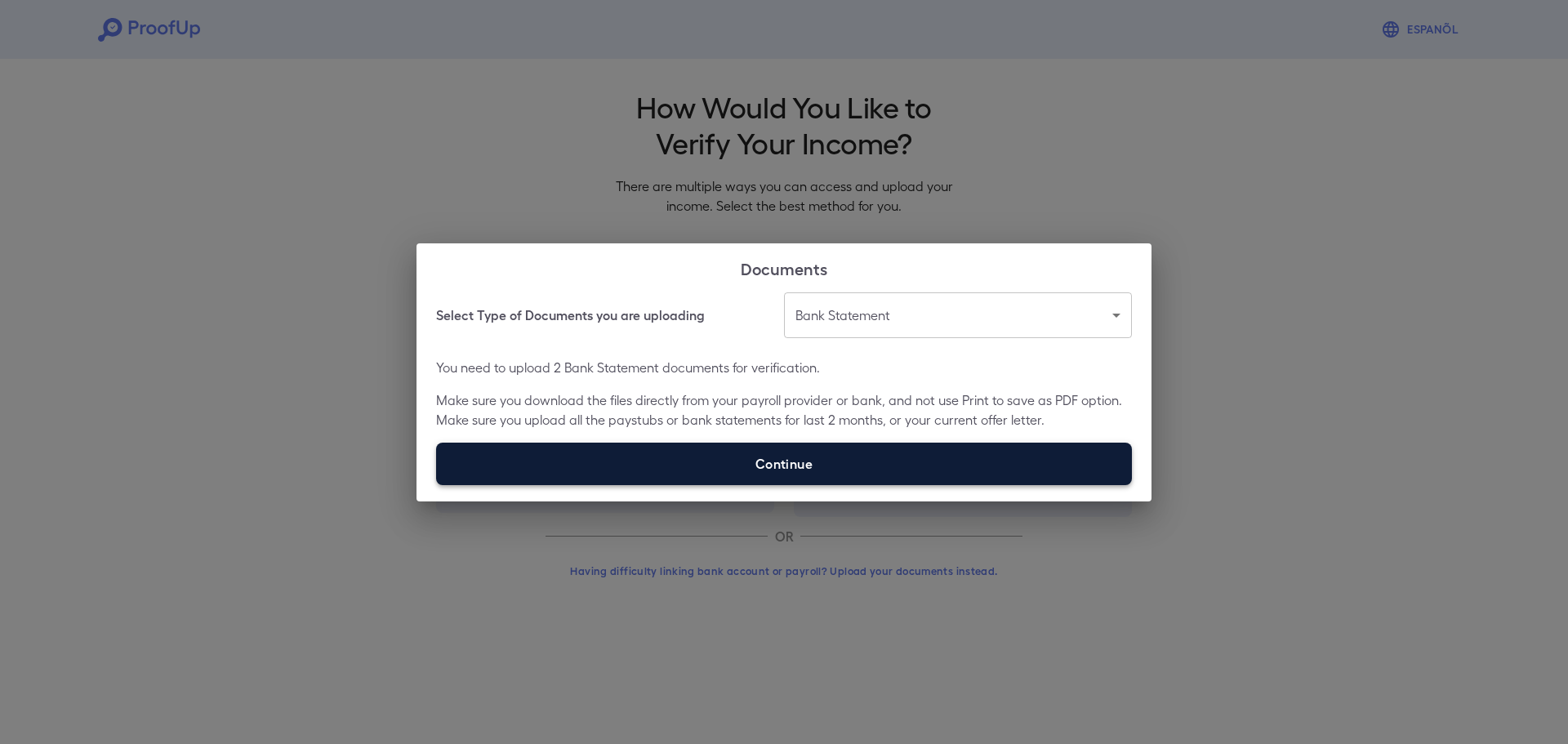
click at [780, 453] on label "Continue" at bounding box center [783, 464] width 696 height 43
click at [437, 484] on input "Continue" at bounding box center [436, 484] width 1 height 1
type input "**********"
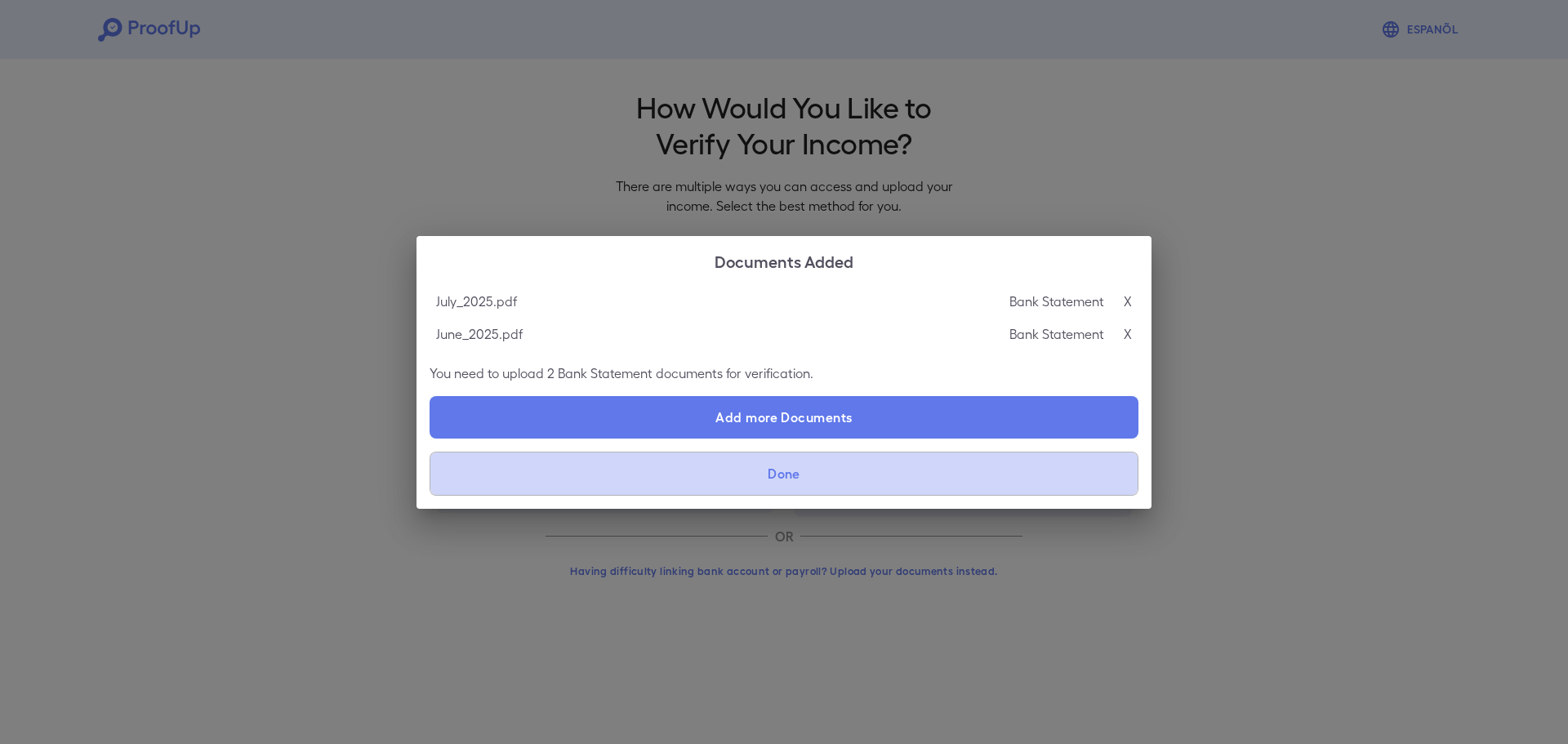
click at [664, 470] on button "Done" at bounding box center [784, 474] width 709 height 44
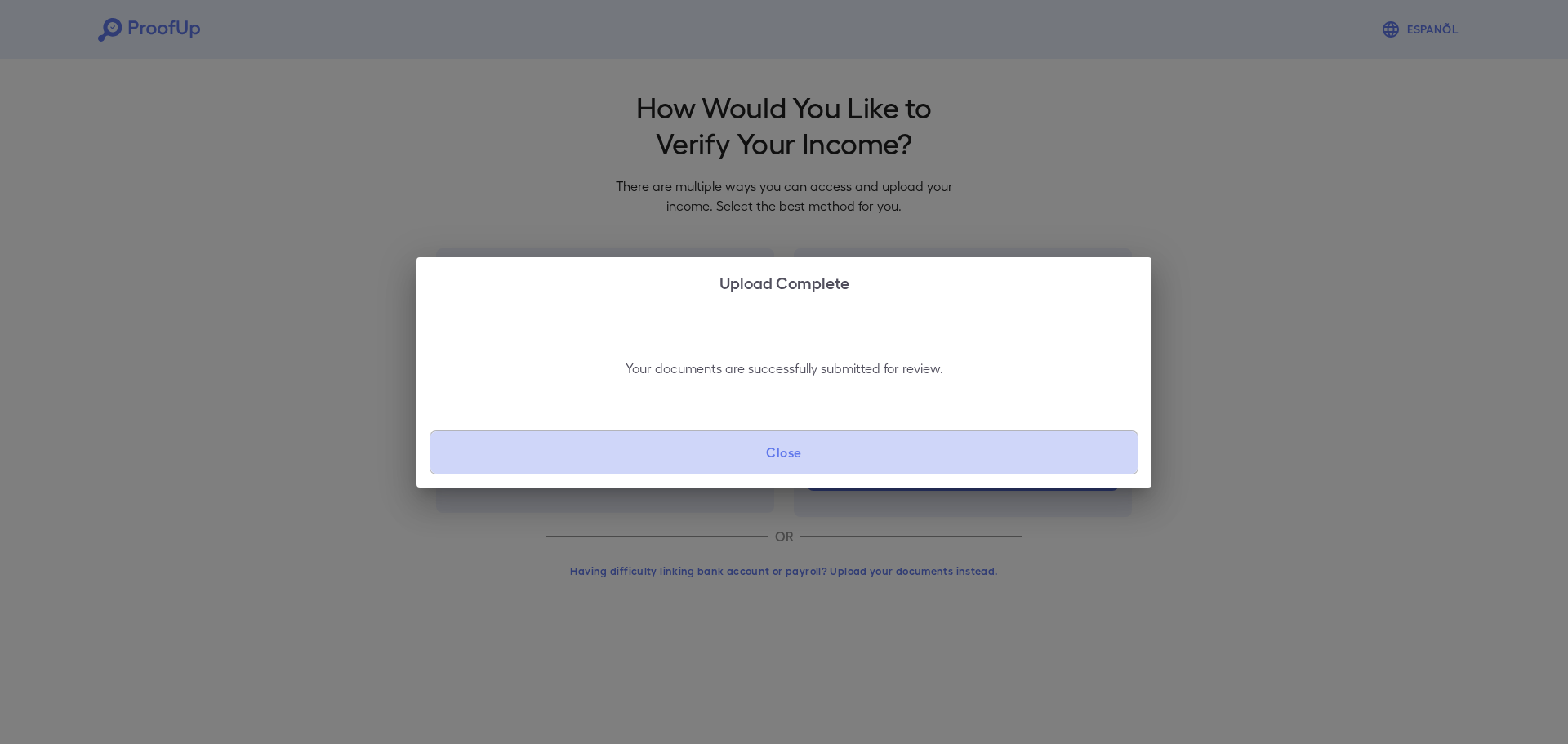
click at [715, 446] on button "Close" at bounding box center [784, 453] width 709 height 44
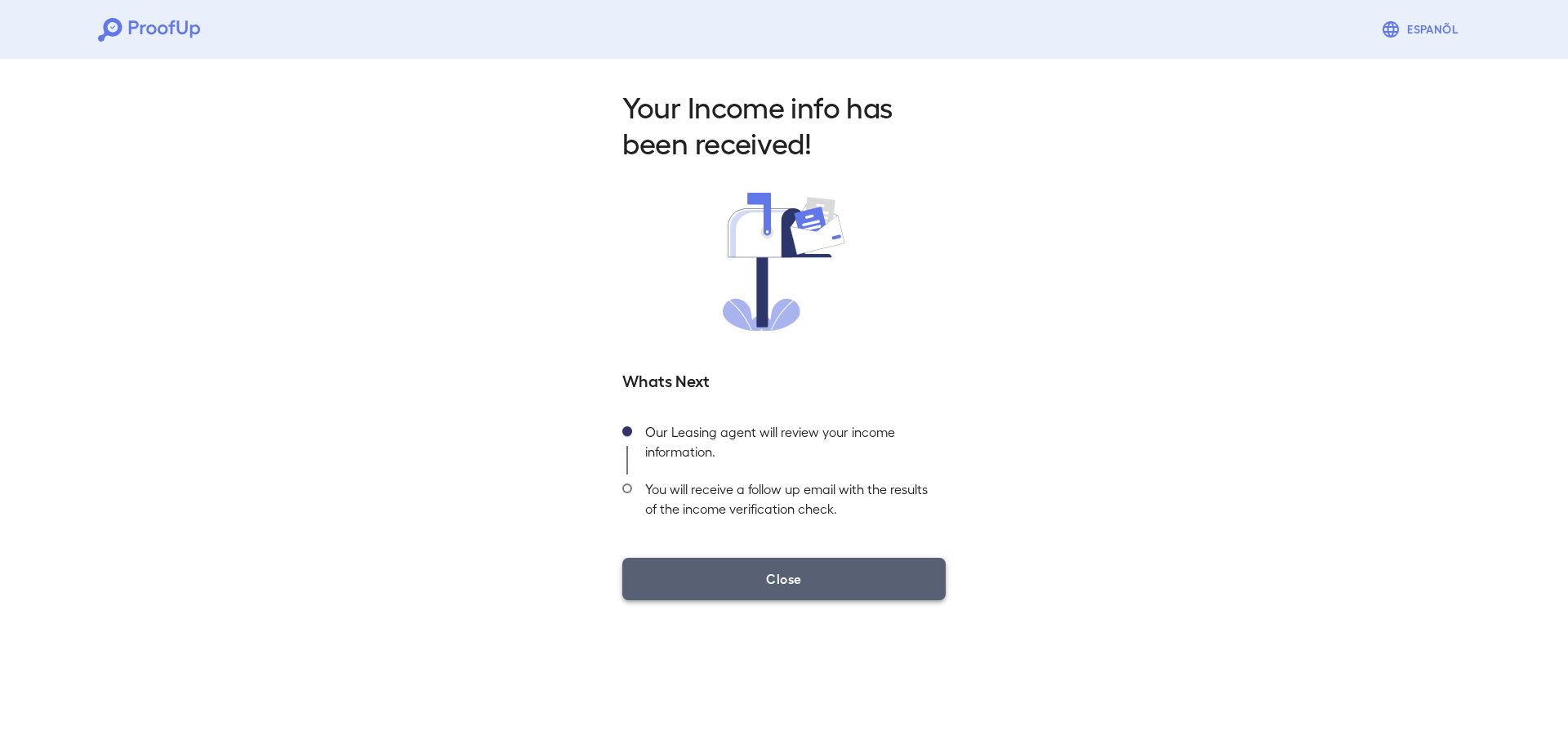
click at [819, 597] on button "Close" at bounding box center [784, 579] width 324 height 43
